Goal: Transaction & Acquisition: Purchase product/service

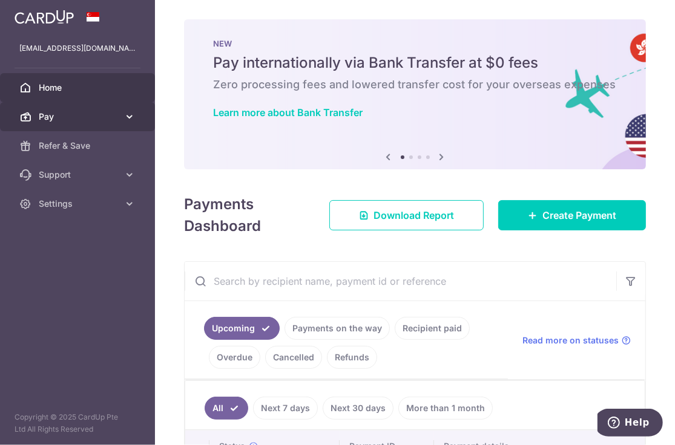
click at [90, 114] on span "Pay" at bounding box center [79, 117] width 80 height 12
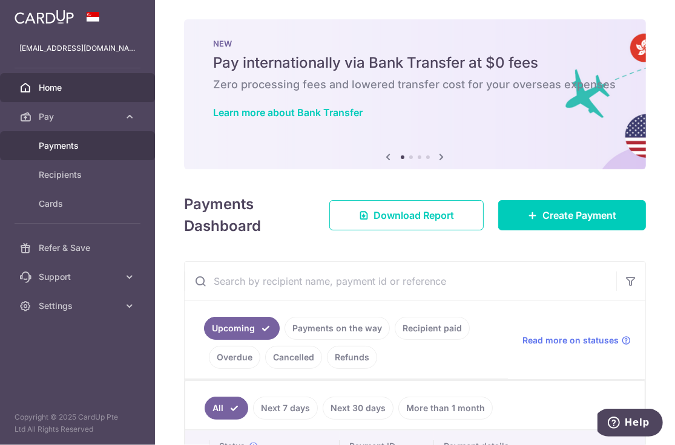
click at [86, 149] on span "Payments" at bounding box center [79, 146] width 80 height 12
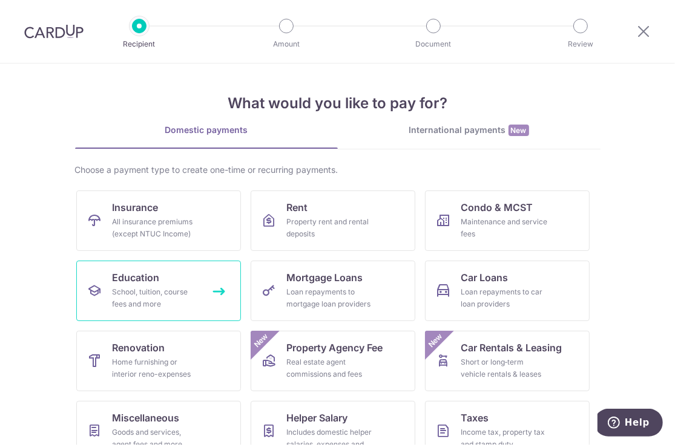
click at [163, 299] on div "School, tuition, course fees and more" at bounding box center [156, 298] width 87 height 24
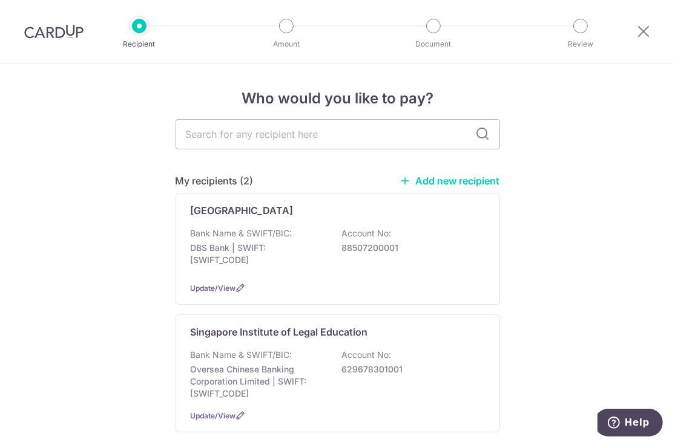
click at [450, 178] on link "Add new recipient" at bounding box center [450, 181] width 100 height 12
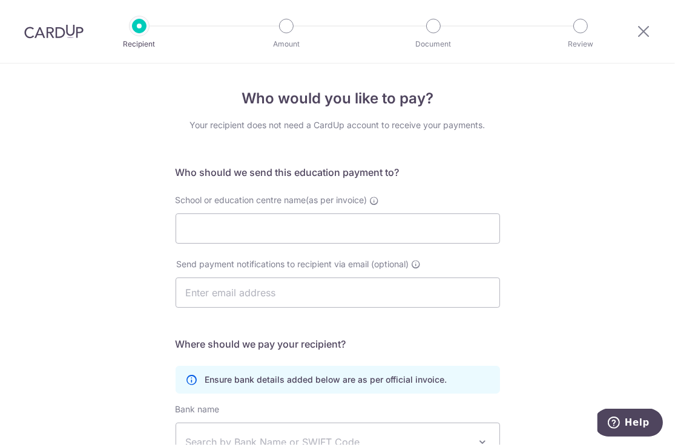
click at [552, 137] on div "Who would you like to pay? Your recipient does not need a CardUp account to rec…" at bounding box center [337, 352] width 675 height 576
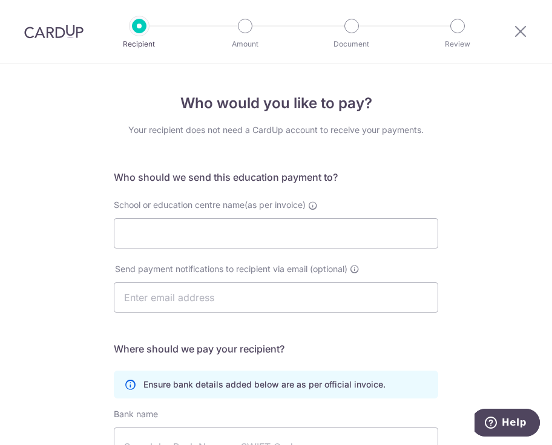
click at [399, 188] on form "Who should we send this education payment to? School or education centre name(a…" at bounding box center [276, 378] width 324 height 417
click at [149, 237] on input "School or education centre name(as per invoice)" at bounding box center [276, 233] width 324 height 30
click at [373, 234] on input "School or education centre name(as per invoice)" at bounding box center [276, 233] width 324 height 30
type input "NATIONAL UNIVERSITY OF SINGAPORE"
click at [541, 298] on div "Who would you like to pay? Your recipient does not need a CardUp account to rec…" at bounding box center [276, 354] width 552 height 581
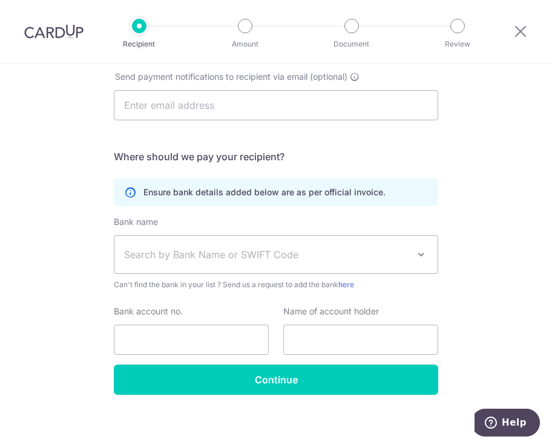
scroll to position [198, 0]
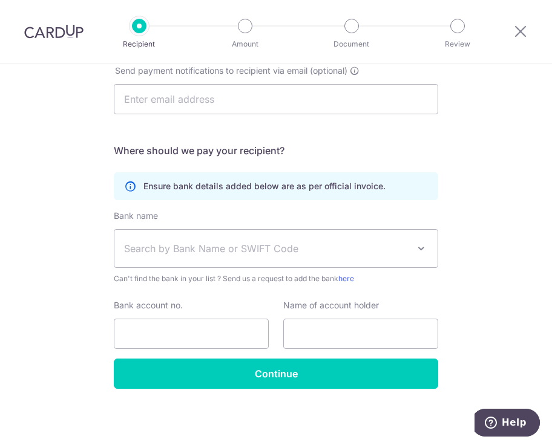
click at [195, 248] on span "Search by Bank Name or SWIFT Code" at bounding box center [266, 248] width 284 height 15
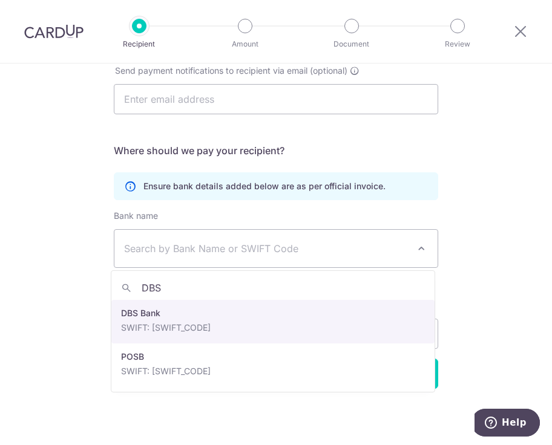
type input "DBS"
select select "6"
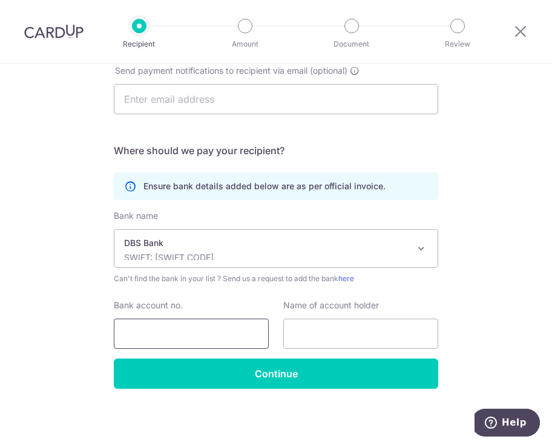
click at [189, 334] on input "Bank account no." at bounding box center [191, 334] width 155 height 30
type input "0320003133"
click at [206, 184] on p "Ensure bank details added below are as per official invoice." at bounding box center [264, 186] width 242 height 12
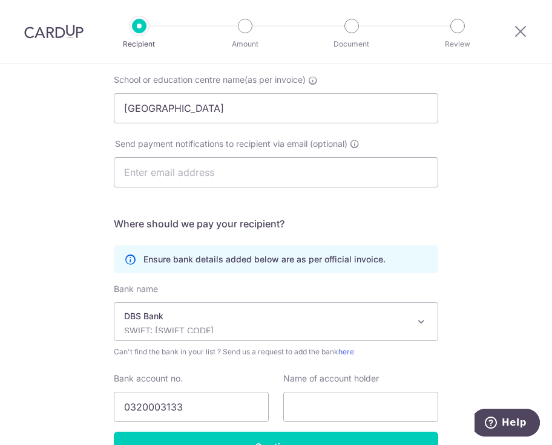
scroll to position [0, 0]
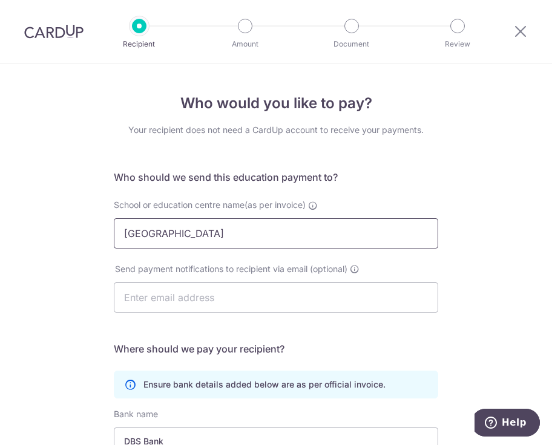
drag, startPoint x: 326, startPoint y: 235, endPoint x: 119, endPoint y: 240, distance: 207.0
click at [119, 240] on input "NATIONAL UNIVERSITY OF SINGAPORE" at bounding box center [276, 233] width 324 height 30
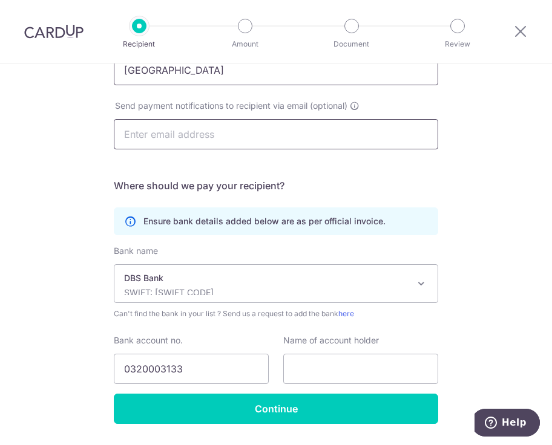
scroll to position [198, 0]
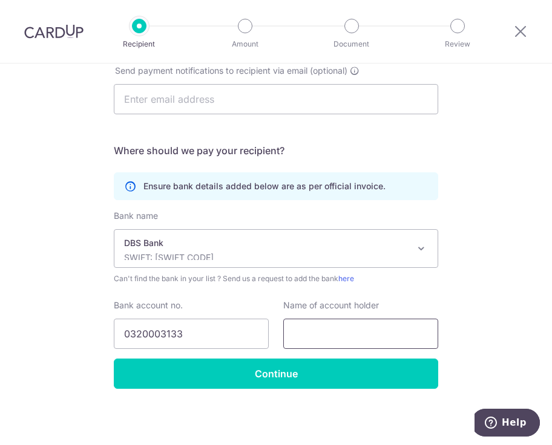
click at [307, 326] on input "text" at bounding box center [360, 334] width 155 height 30
paste input "NATIONAL UNIVERSITY OF SINGAPORE"
type input "NATIONAL UNIVERSITY OF SINGAPORE"
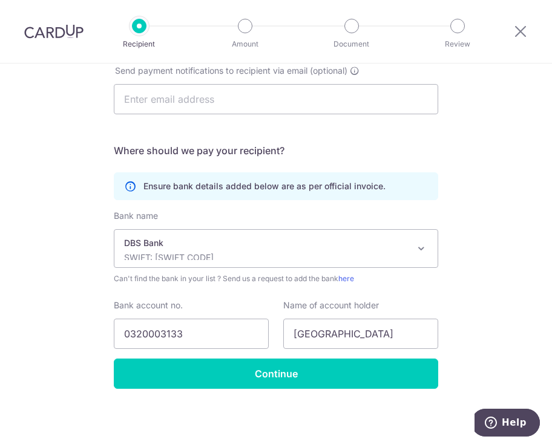
click at [497, 276] on div "Who would you like to pay? Your recipient does not need a CardUp account to rec…" at bounding box center [276, 155] width 552 height 581
click at [138, 336] on input "0320003133" at bounding box center [191, 334] width 155 height 30
click at [172, 334] on input "0320003133" at bounding box center [191, 334] width 155 height 30
click at [139, 333] on input "0320003133" at bounding box center [191, 334] width 155 height 30
click at [155, 335] on input "0320003133" at bounding box center [191, 334] width 155 height 30
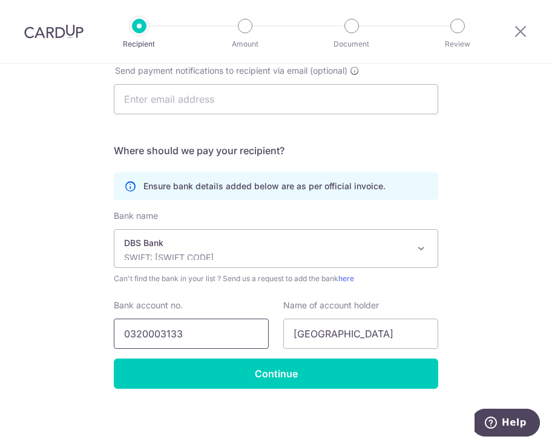
click at [174, 333] on input "0320003133" at bounding box center [191, 334] width 155 height 30
click at [136, 336] on input "0320003133" at bounding box center [191, 334] width 155 height 30
click at [138, 331] on input "0320003133" at bounding box center [191, 334] width 155 height 30
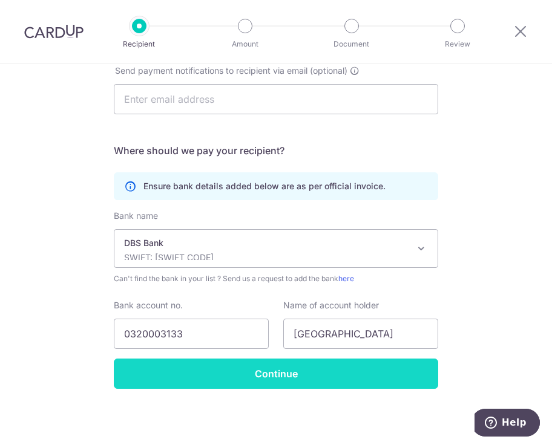
click at [263, 378] on input "Continue" at bounding box center [276, 374] width 324 height 30
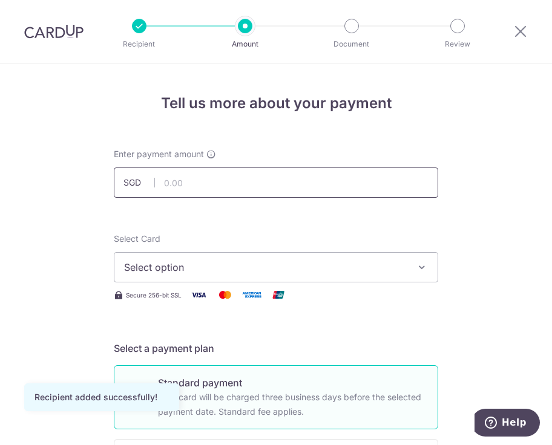
click at [184, 181] on input "text" at bounding box center [276, 183] width 324 height 30
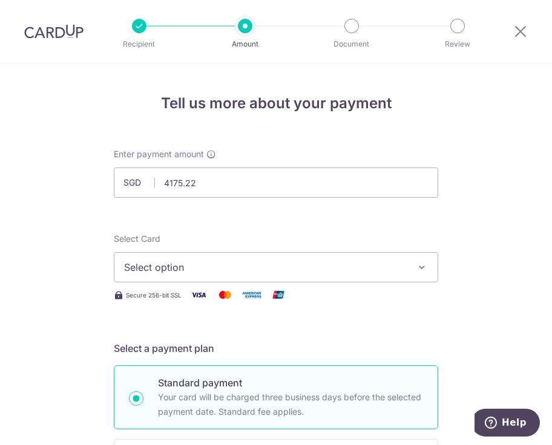
type input "4,175.22"
click at [201, 263] on span "Select option" at bounding box center [265, 267] width 282 height 15
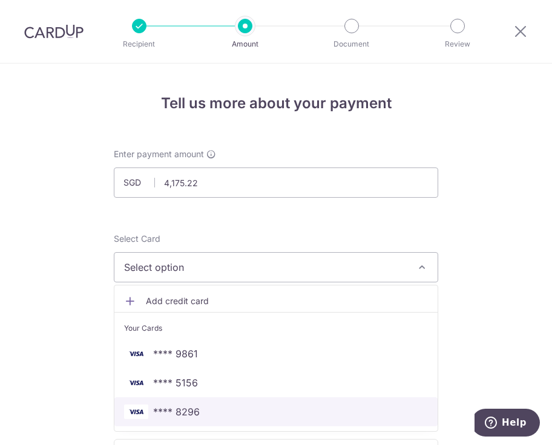
drag, startPoint x: 249, startPoint y: 419, endPoint x: 251, endPoint y: 402, distance: 17.0
click at [249, 419] on link "**** 8296" at bounding box center [275, 411] width 323 height 29
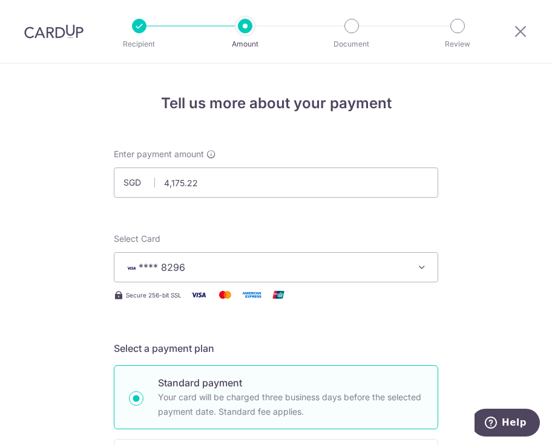
scroll to position [302, 0]
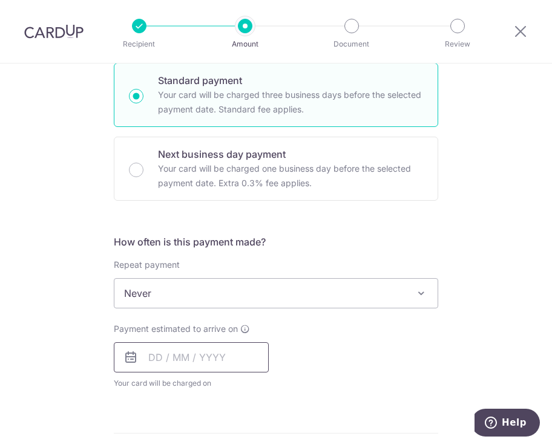
click at [227, 353] on input "text" at bounding box center [191, 357] width 155 height 30
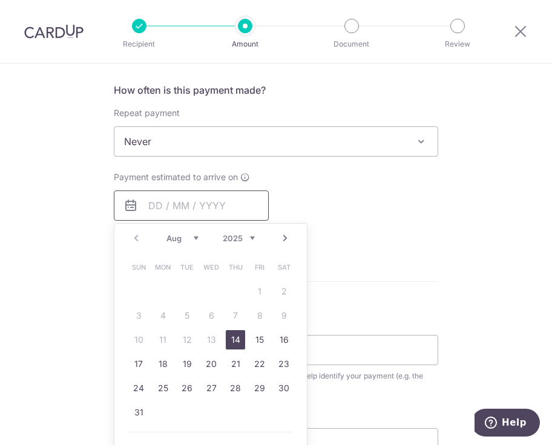
scroll to position [484, 0]
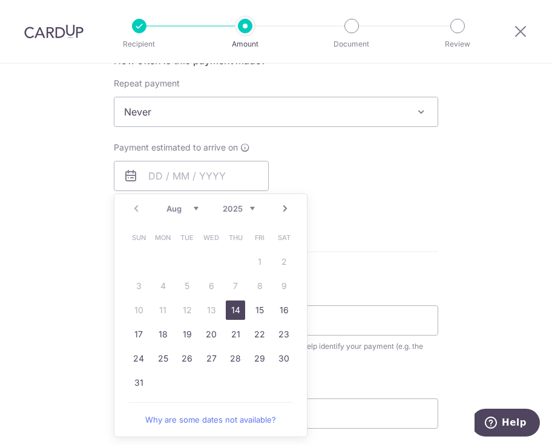
click at [230, 306] on link "14" at bounding box center [235, 310] width 19 height 19
type input "14/08/2025"
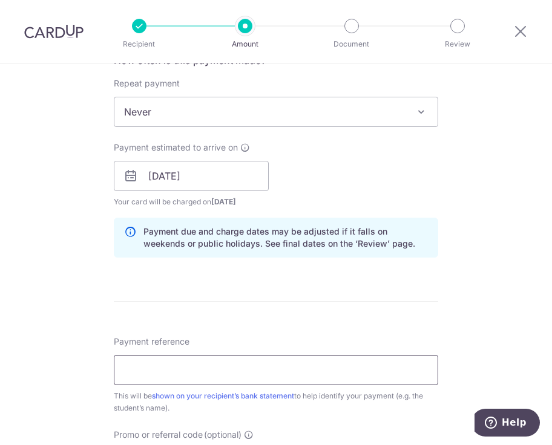
click at [174, 365] on input "Payment reference" at bounding box center [276, 370] width 324 height 30
type input "a"
click at [159, 369] on input "A" at bounding box center [276, 370] width 324 height 30
click at [260, 369] on input "A0321477A" at bounding box center [276, 370] width 324 height 30
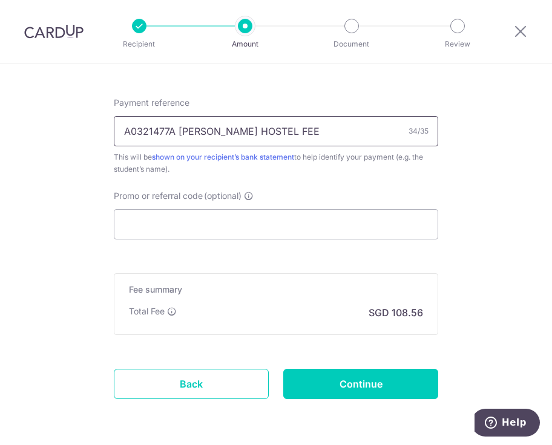
scroll to position [726, 0]
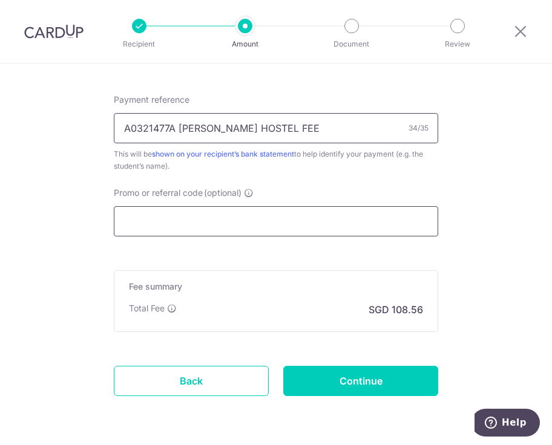
type input "A0321477A SAMANTHA KAO HOSTEL FEE"
click at [175, 215] on input "Promo or referral code (optional)" at bounding box center [276, 221] width 324 height 30
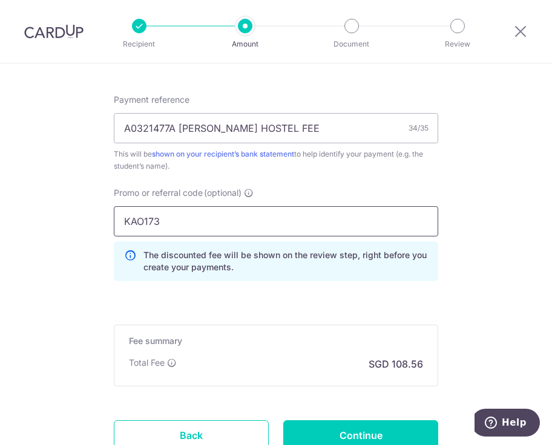
type input "KAO173"
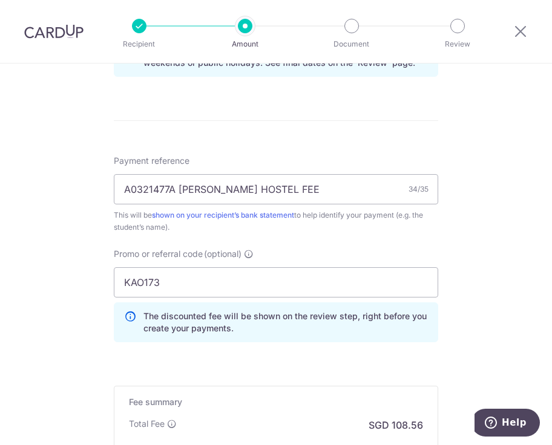
scroll to position [665, 0]
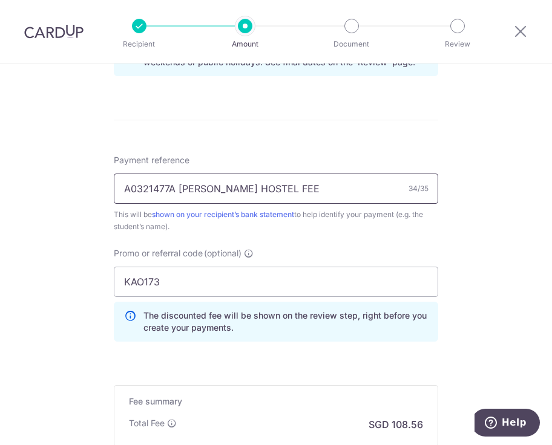
click at [300, 186] on input "A0321477A SAMANTHA KAO HOSTEL FEE" at bounding box center [276, 189] width 324 height 30
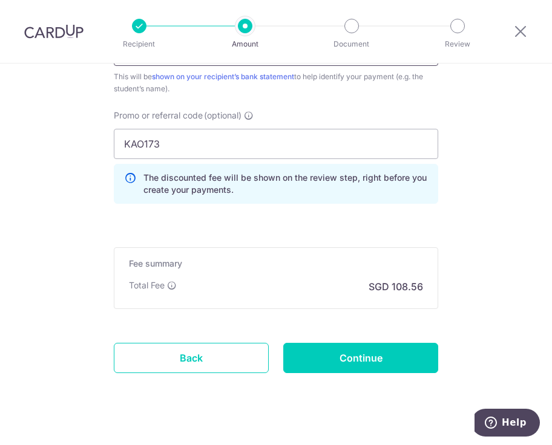
scroll to position [820, 0]
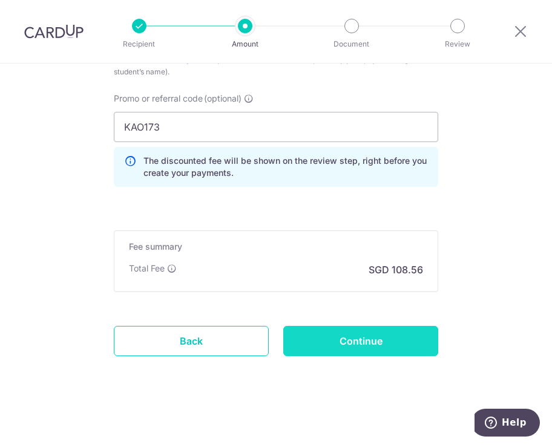
click at [395, 339] on input "Continue" at bounding box center [360, 341] width 155 height 30
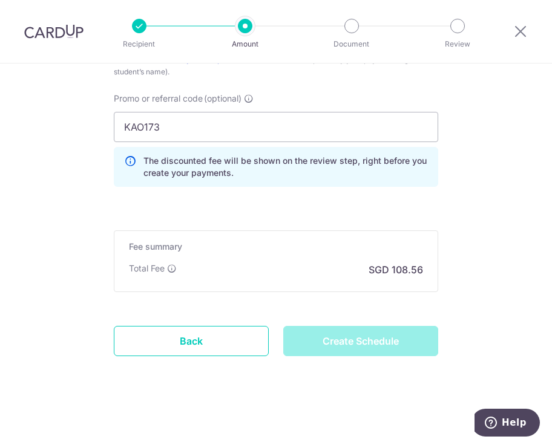
type input "Create Schedule"
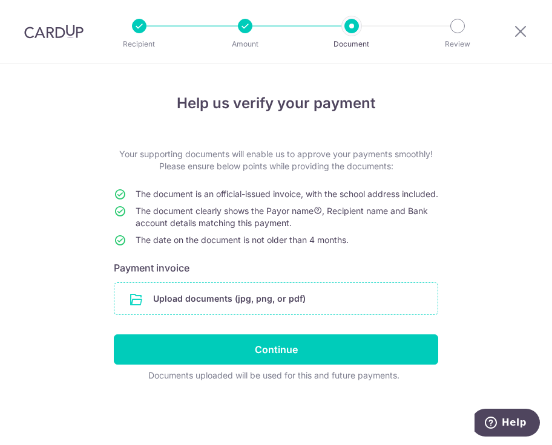
click at [368, 309] on input "file" at bounding box center [275, 298] width 323 height 31
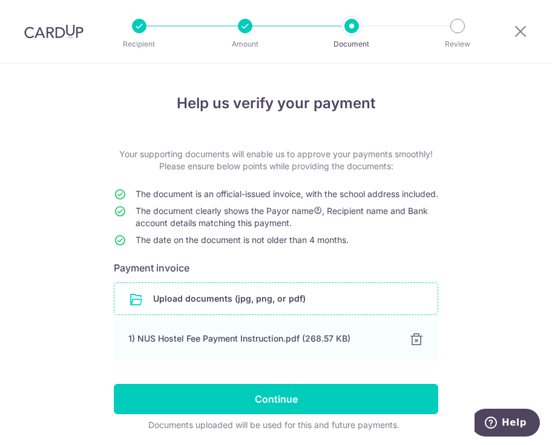
click at [249, 304] on input "file" at bounding box center [275, 298] width 323 height 31
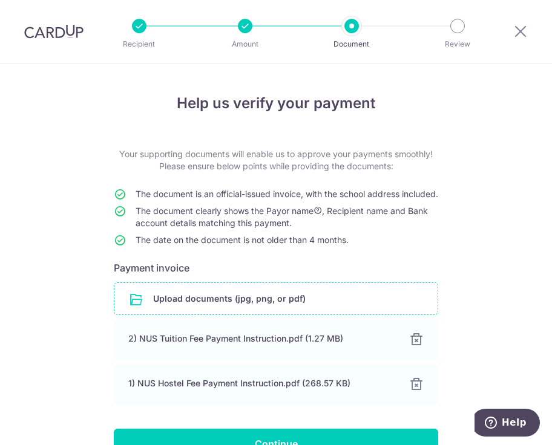
click at [251, 312] on input "file" at bounding box center [275, 298] width 323 height 31
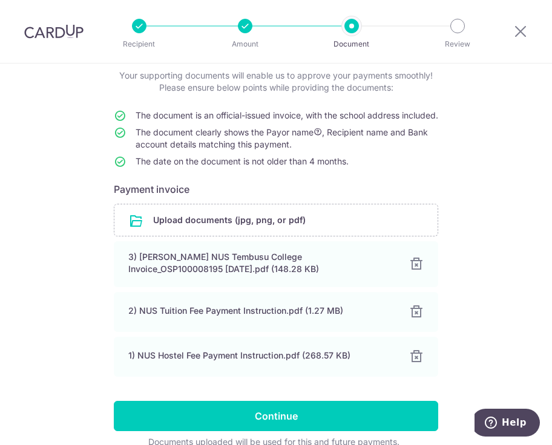
scroll to position [150, 0]
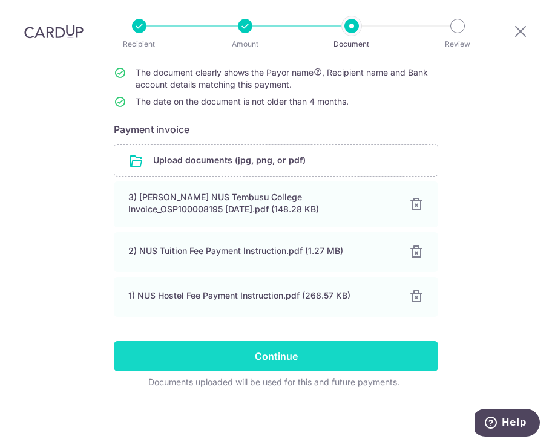
click at [319, 357] on input "Continue" at bounding box center [276, 356] width 324 height 30
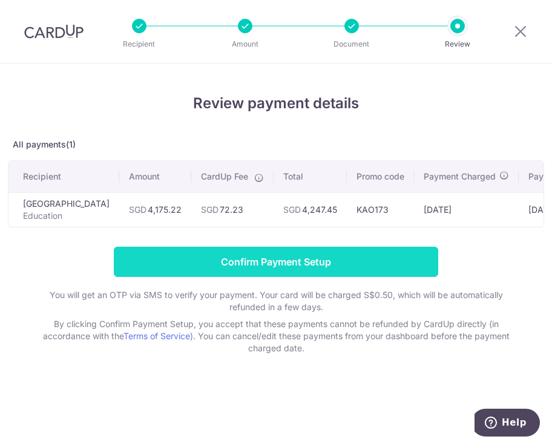
click at [284, 264] on input "Confirm Payment Setup" at bounding box center [276, 262] width 324 height 30
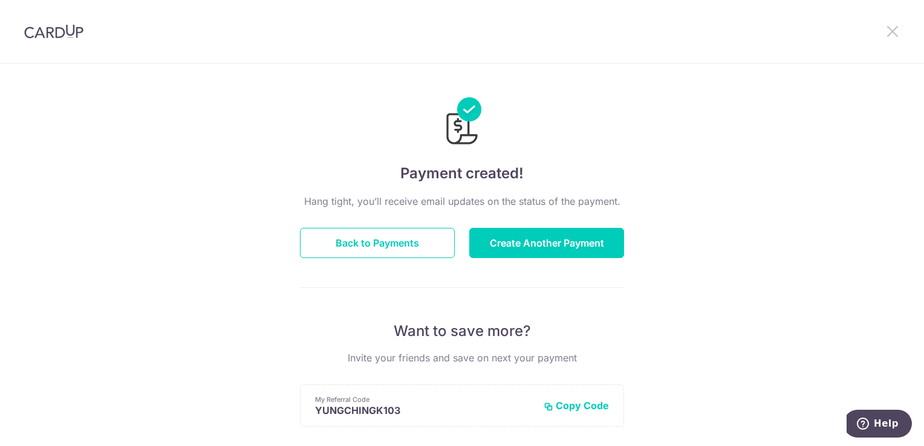
click at [898, 30] on icon at bounding box center [893, 31] width 15 height 15
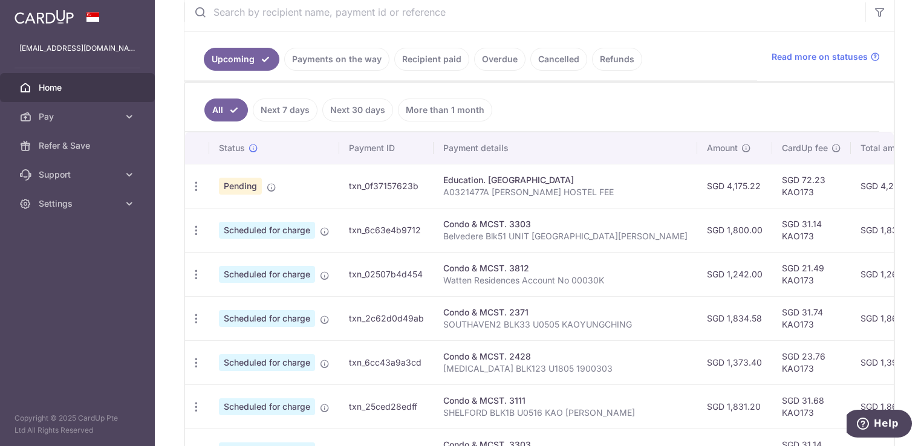
scroll to position [242, 0]
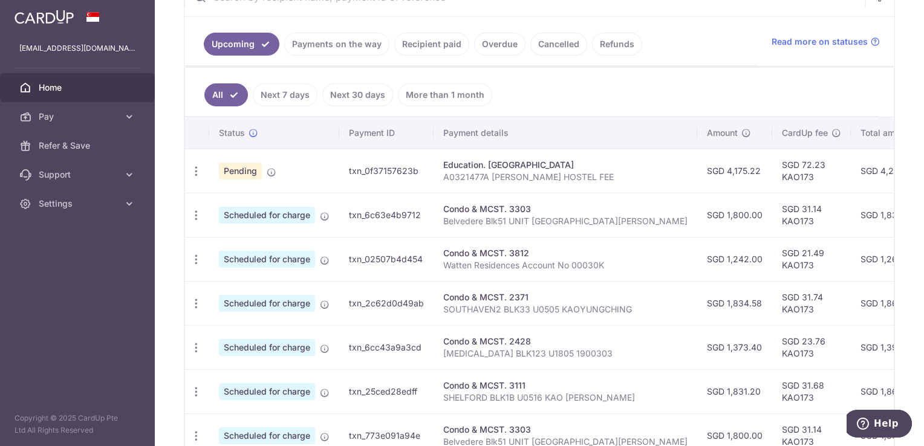
click at [441, 43] on link "Recipient paid" at bounding box center [431, 44] width 75 height 23
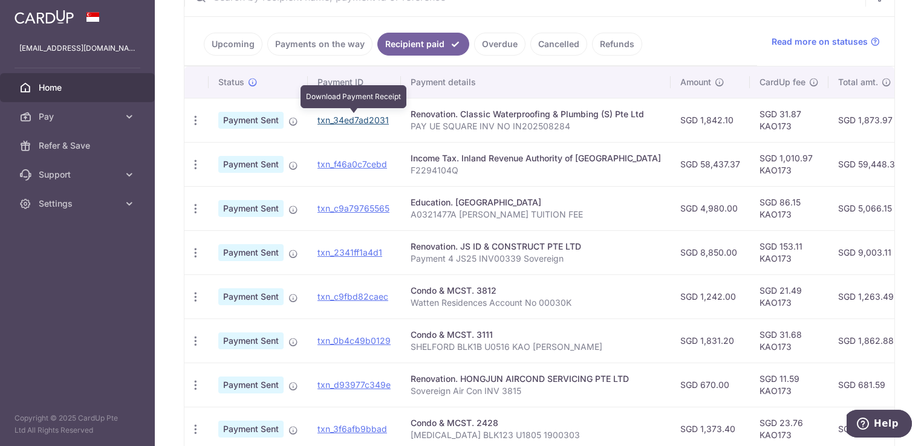
drag, startPoint x: 370, startPoint y: 122, endPoint x: 531, endPoint y: 50, distance: 176.3
click at [370, 122] on link "txn_34ed7ad2031" at bounding box center [353, 120] width 71 height 10
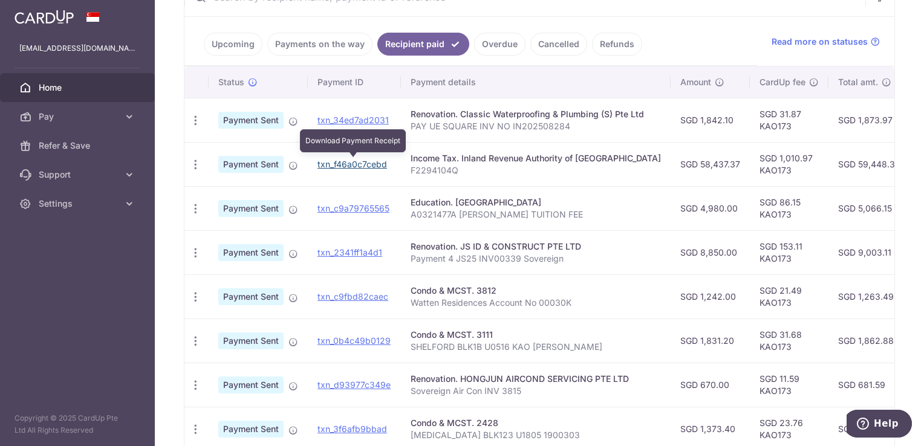
drag, startPoint x: 378, startPoint y: 165, endPoint x: 528, endPoint y: 46, distance: 191.2
click at [378, 165] on link "txn_f46a0c7cebd" at bounding box center [353, 164] width 70 height 10
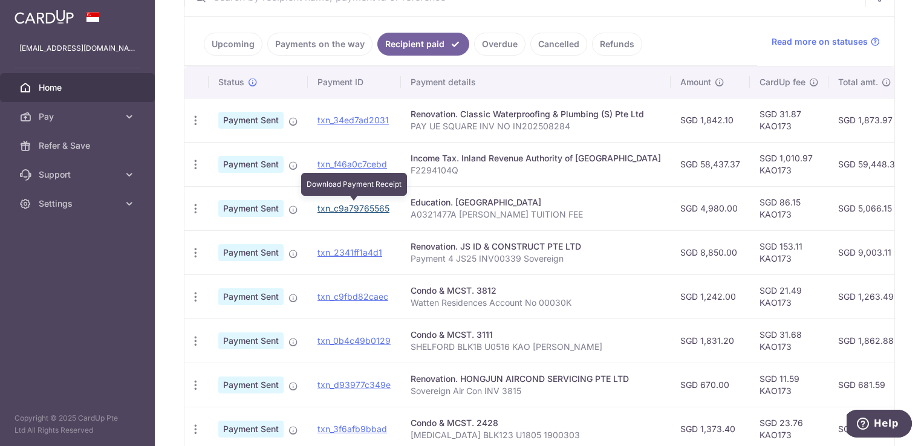
drag, startPoint x: 367, startPoint y: 209, endPoint x: 520, endPoint y: 53, distance: 218.2
click at [367, 209] on link "txn_c9a79765565" at bounding box center [354, 208] width 72 height 10
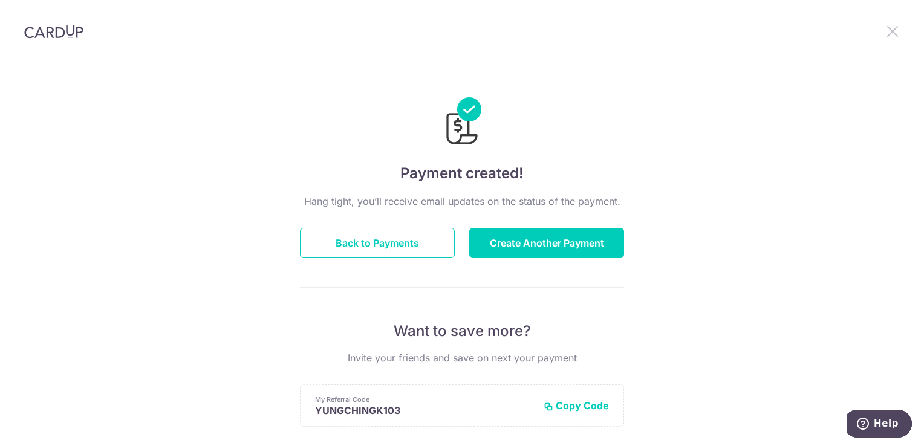
click at [900, 27] on icon at bounding box center [893, 31] width 15 height 15
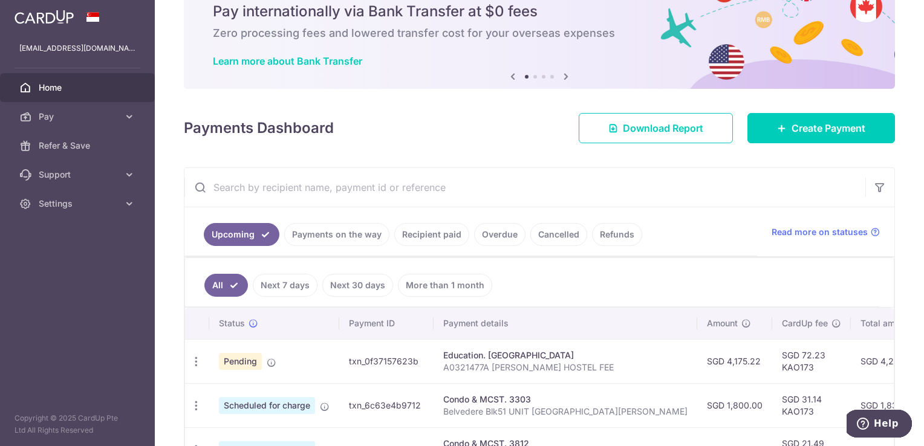
scroll to position [121, 0]
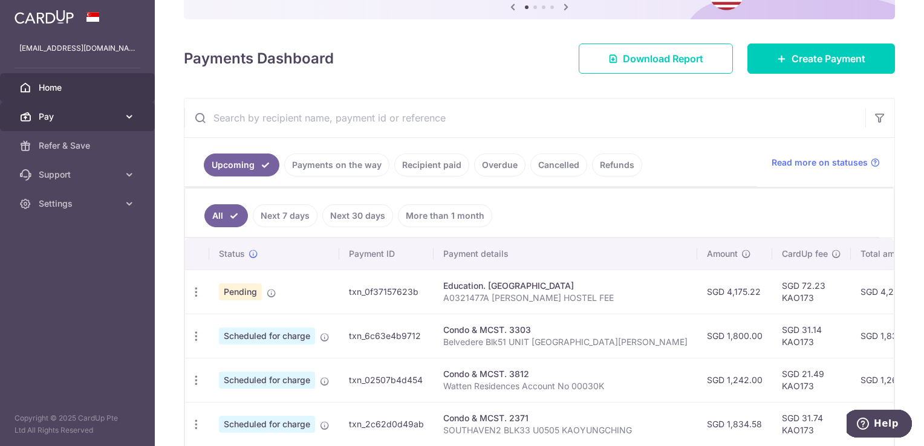
click at [42, 113] on span "Pay" at bounding box center [79, 117] width 80 height 12
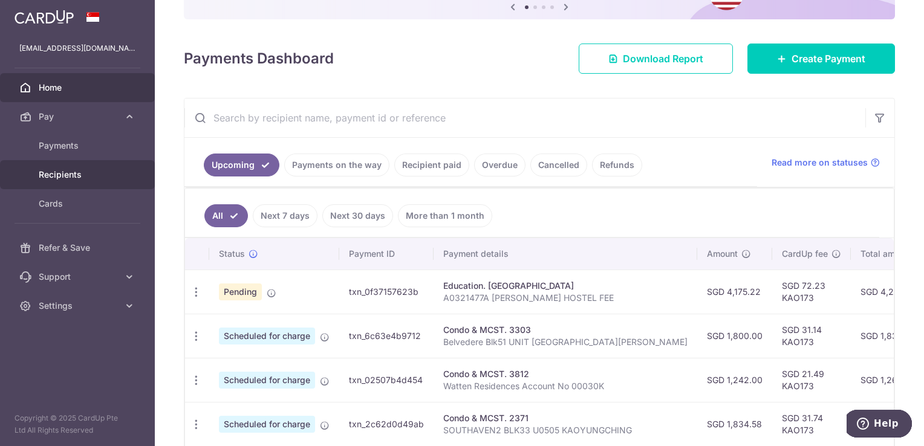
click at [83, 173] on span "Recipients" at bounding box center [79, 175] width 80 height 12
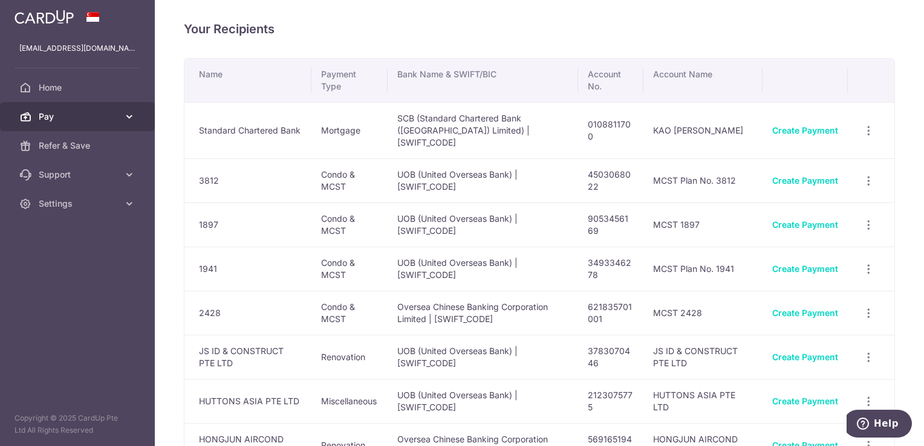
click at [57, 110] on link "Pay" at bounding box center [77, 116] width 155 height 29
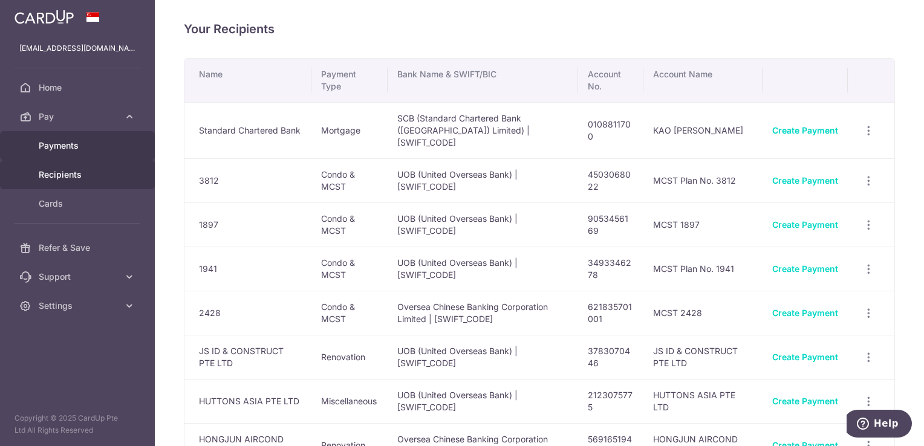
click at [93, 151] on span "Payments" at bounding box center [79, 146] width 80 height 12
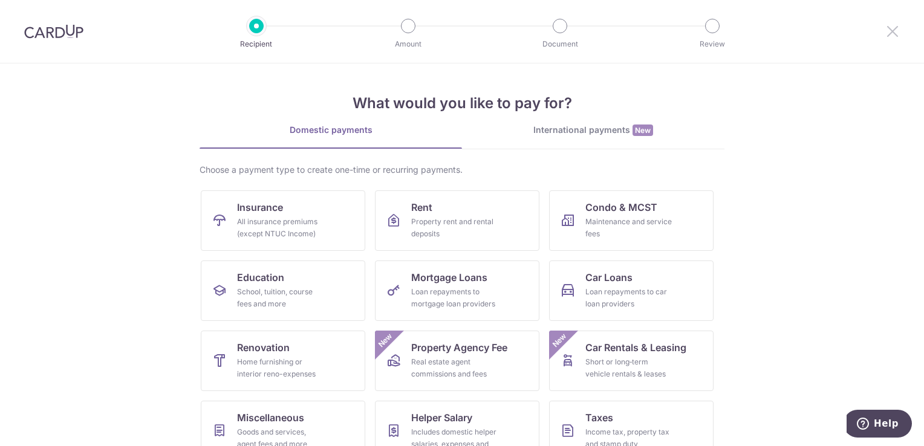
click at [891, 28] on icon at bounding box center [893, 31] width 15 height 15
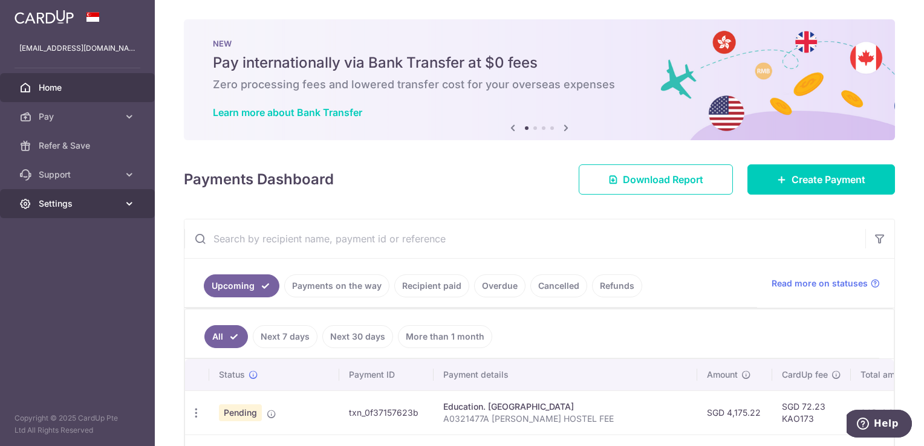
click at [92, 200] on span "Settings" at bounding box center [79, 204] width 80 height 12
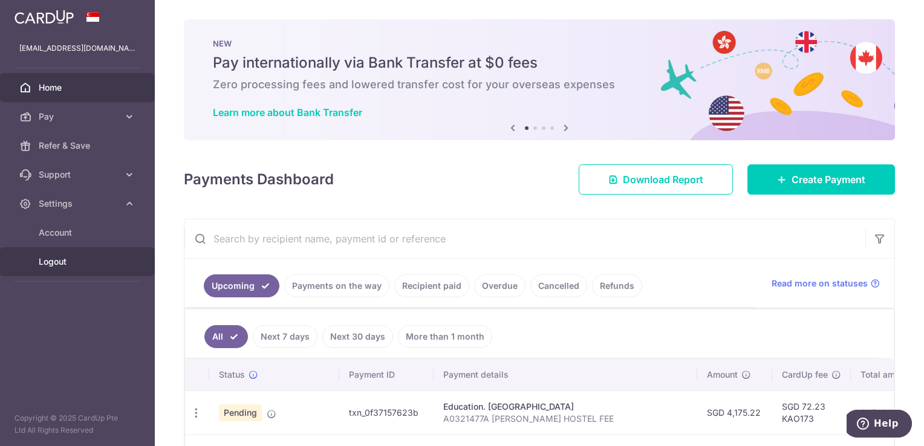
click at [60, 269] on link "Logout" at bounding box center [77, 261] width 155 height 29
